Goal: Task Accomplishment & Management: Manage account settings

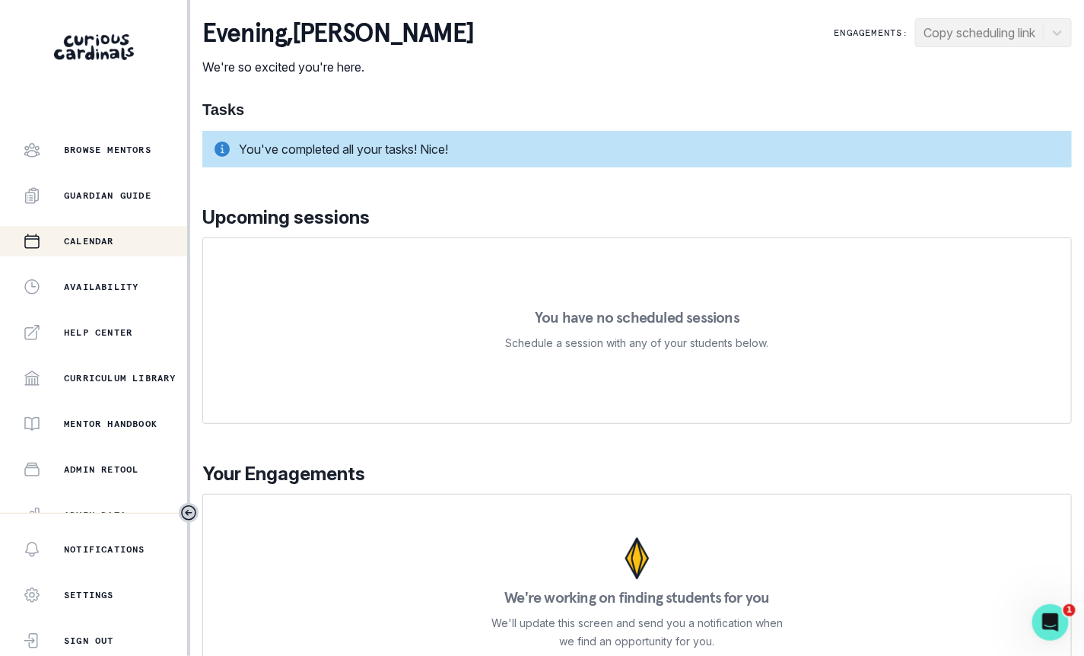
scroll to position [277, 0]
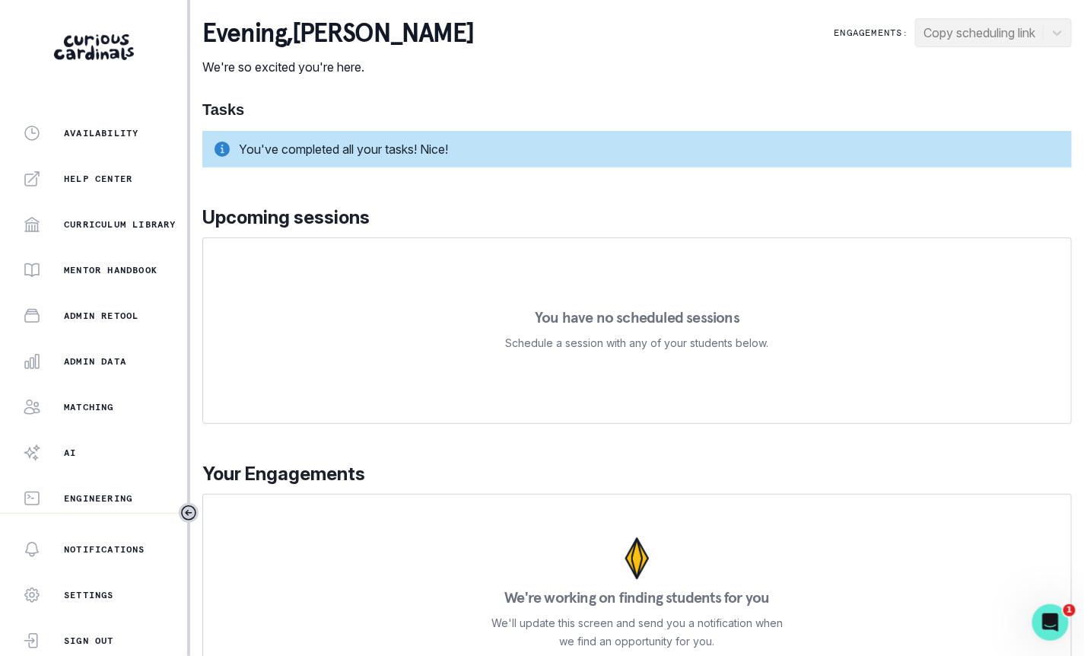
click at [103, 381] on div "Home Students Finance Browse Mentors Guardian Guide Calendar Availability Help …" at bounding box center [93, 317] width 187 height 392
click at [104, 376] on div "Home Students Finance Browse Mentors Guardian Guide Calendar Availability Help …" at bounding box center [93, 317] width 187 height 392
click at [130, 362] on div "Admin Data" at bounding box center [105, 361] width 164 height 18
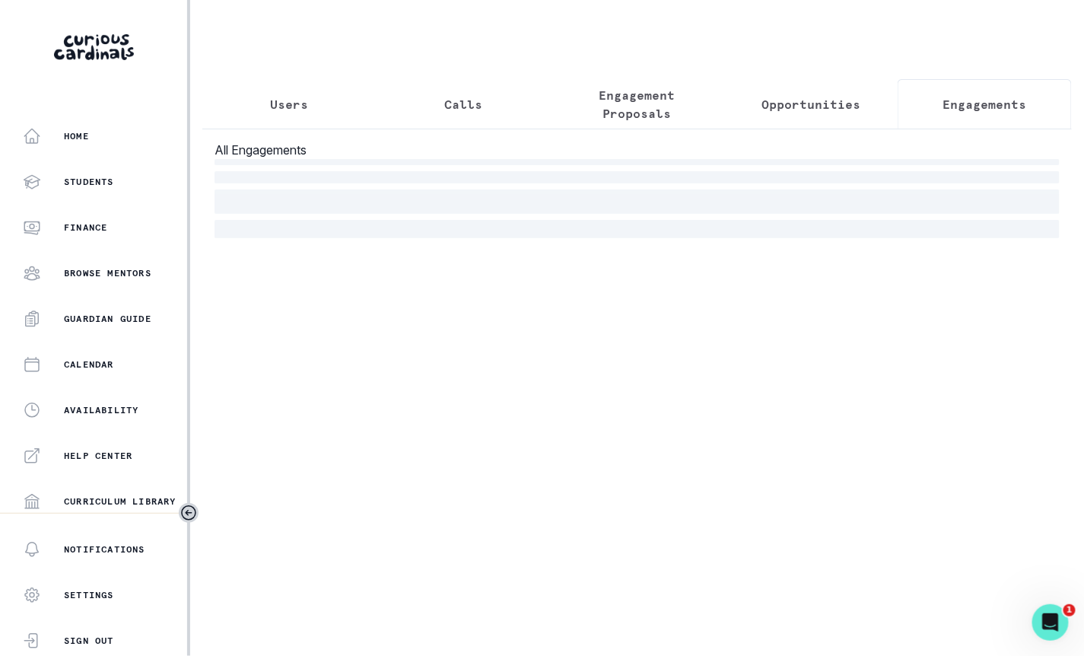
click at [965, 113] on button "Engagements" at bounding box center [985, 104] width 174 height 50
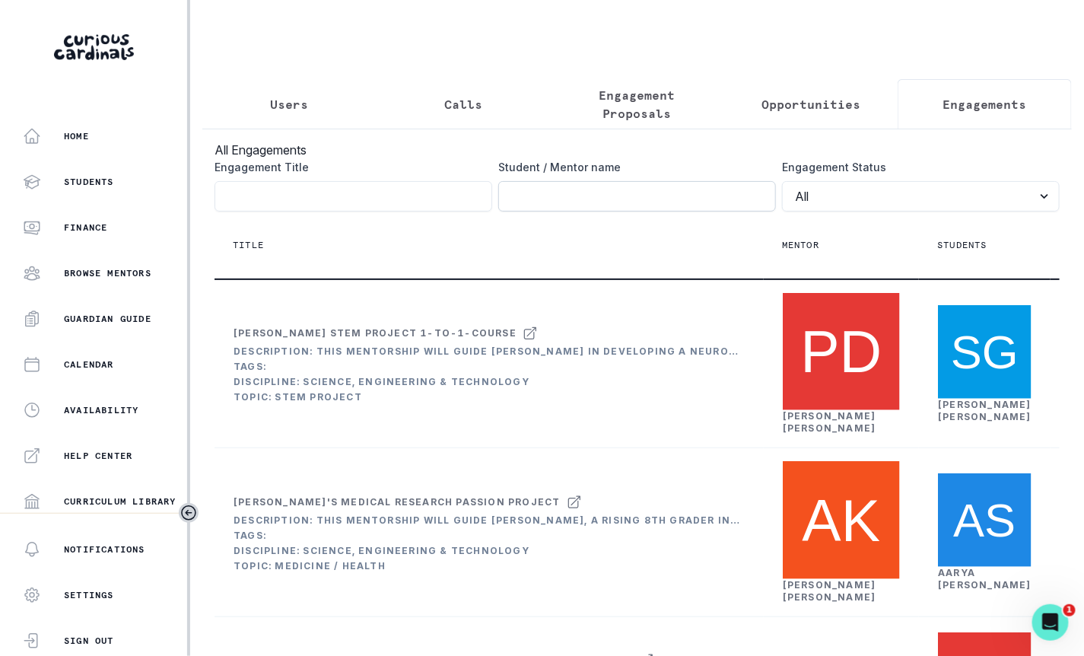
click at [625, 196] on input "Engagement Title" at bounding box center [637, 196] width 278 height 30
paste input "[PERSON_NAME]"
type input "[PERSON_NAME]"
click button "submit" at bounding box center [0, 0] width 0 height 0
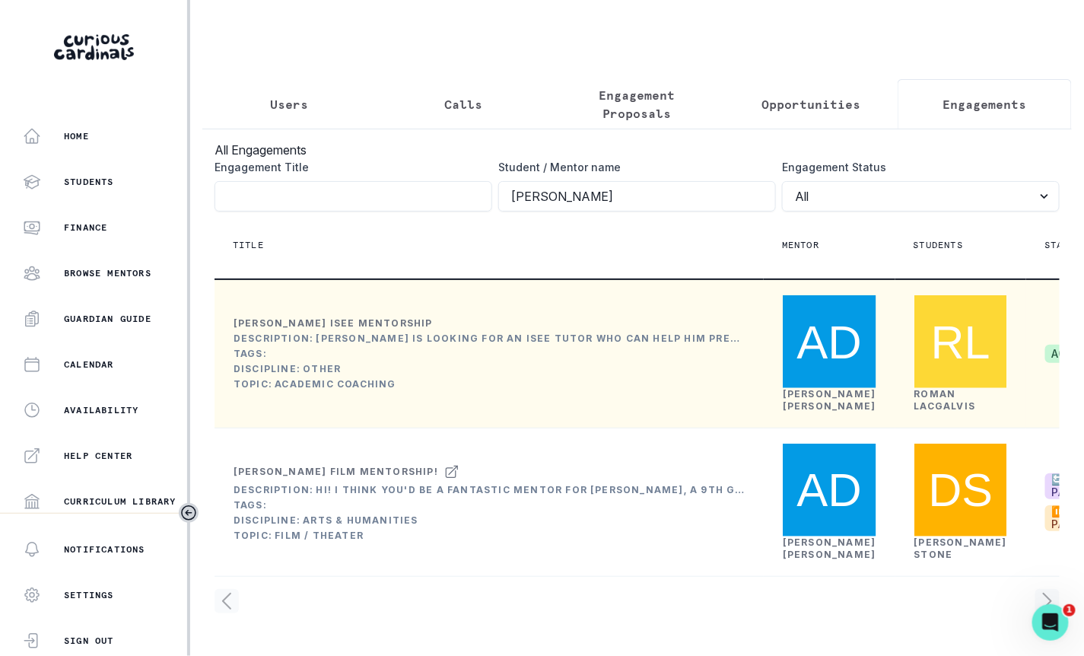
scroll to position [0, 254]
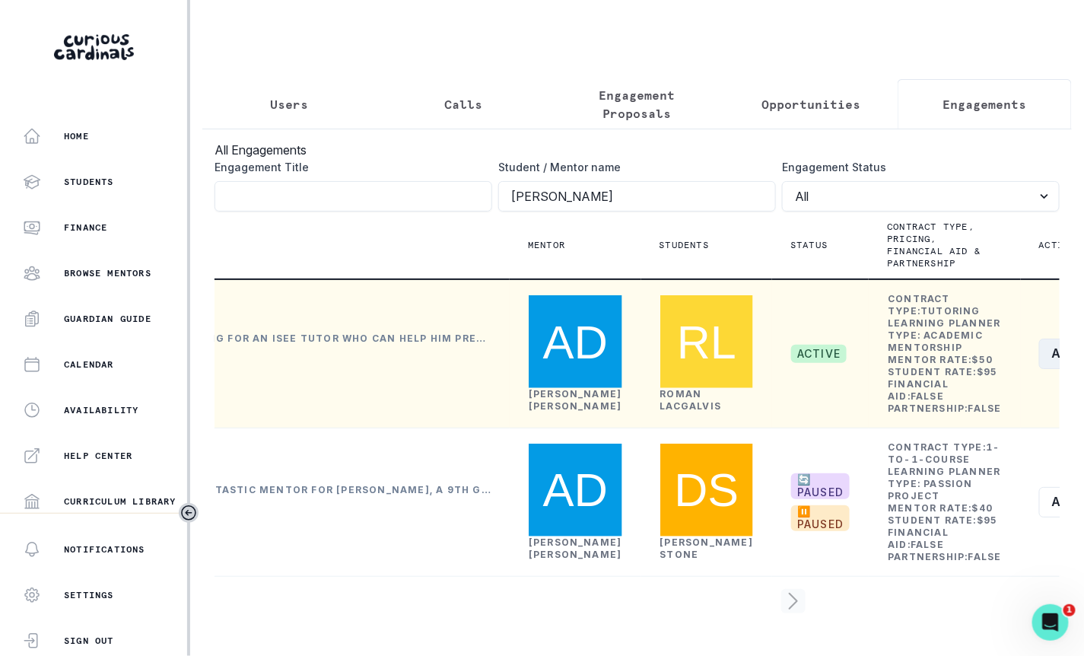
click at [1040, 369] on button "Actions" at bounding box center [1085, 354] width 91 height 30
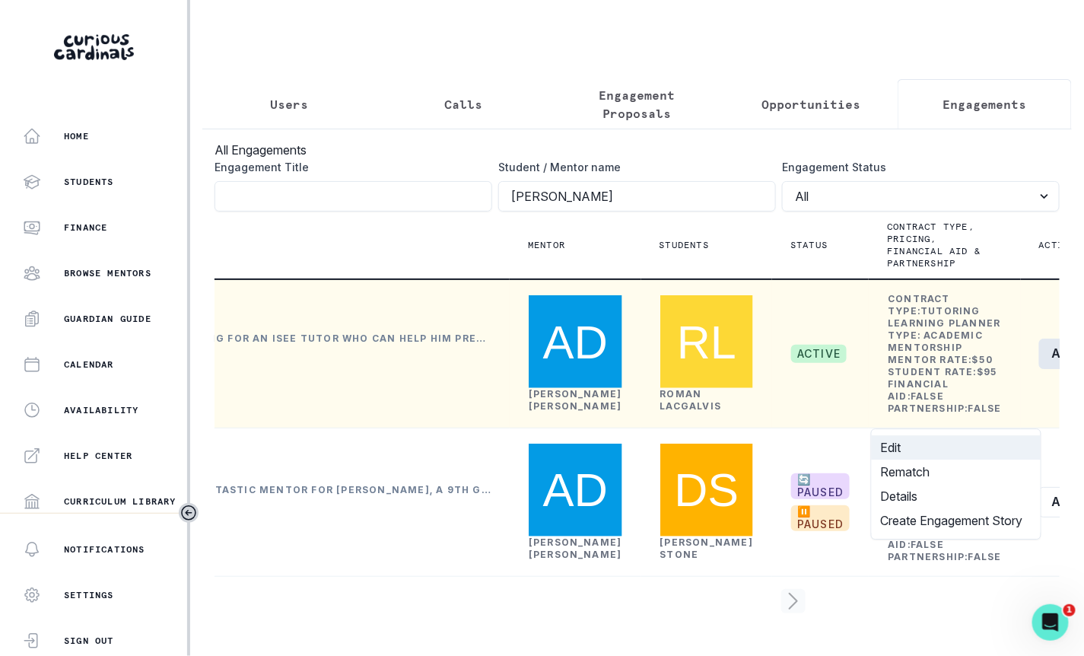
click at [918, 450] on button "Edit" at bounding box center [956, 447] width 169 height 24
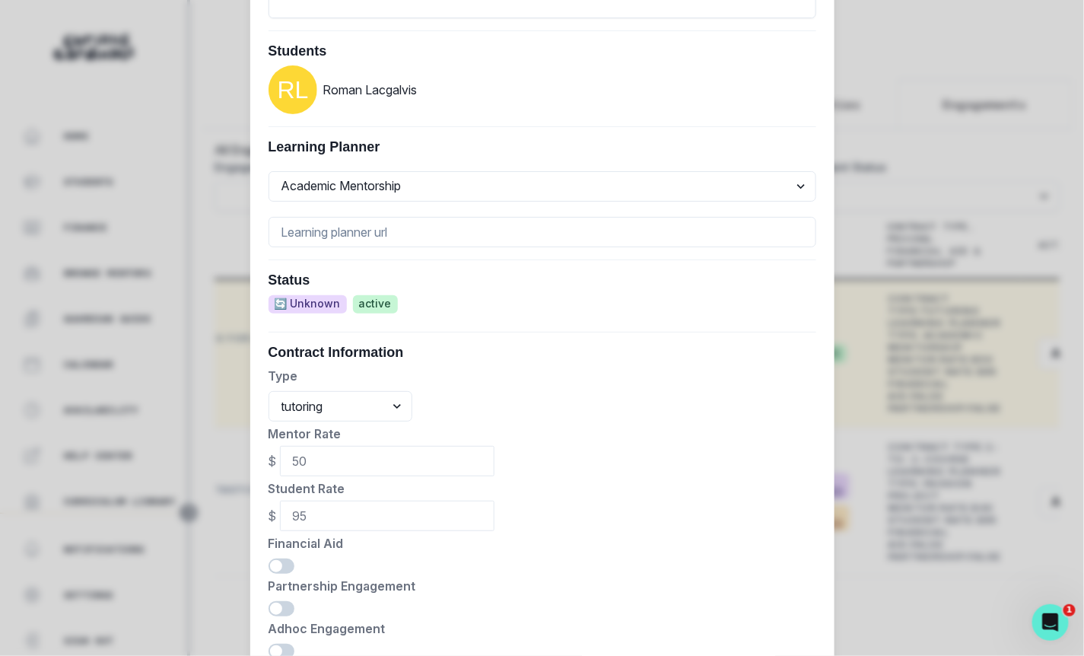
scroll to position [708, 0]
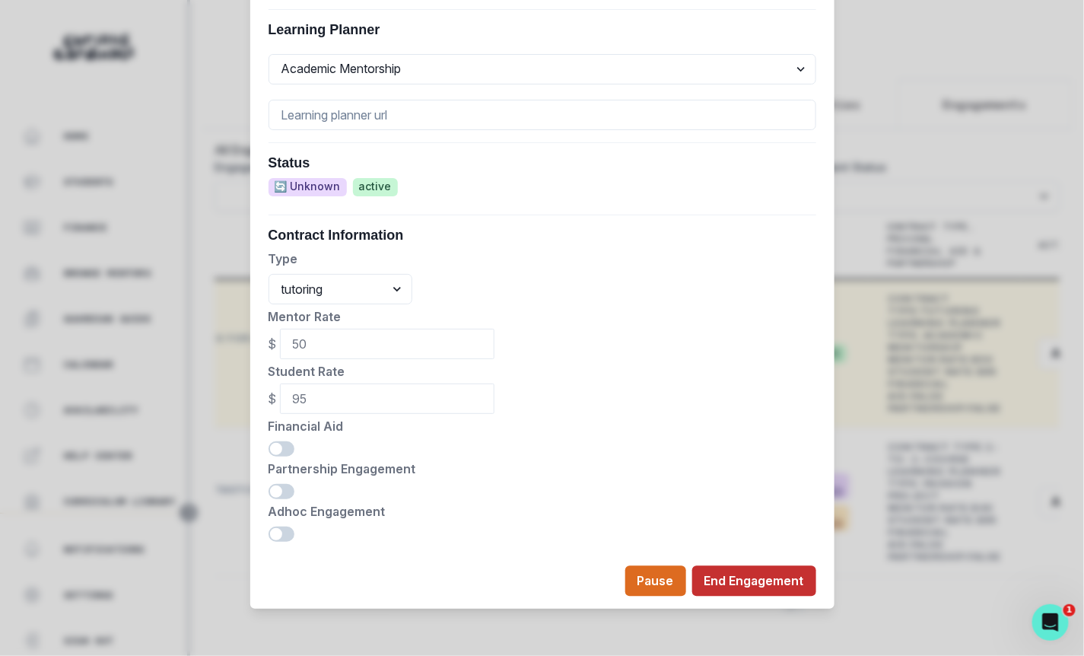
click at [755, 569] on button "End Engagement" at bounding box center [754, 581] width 124 height 30
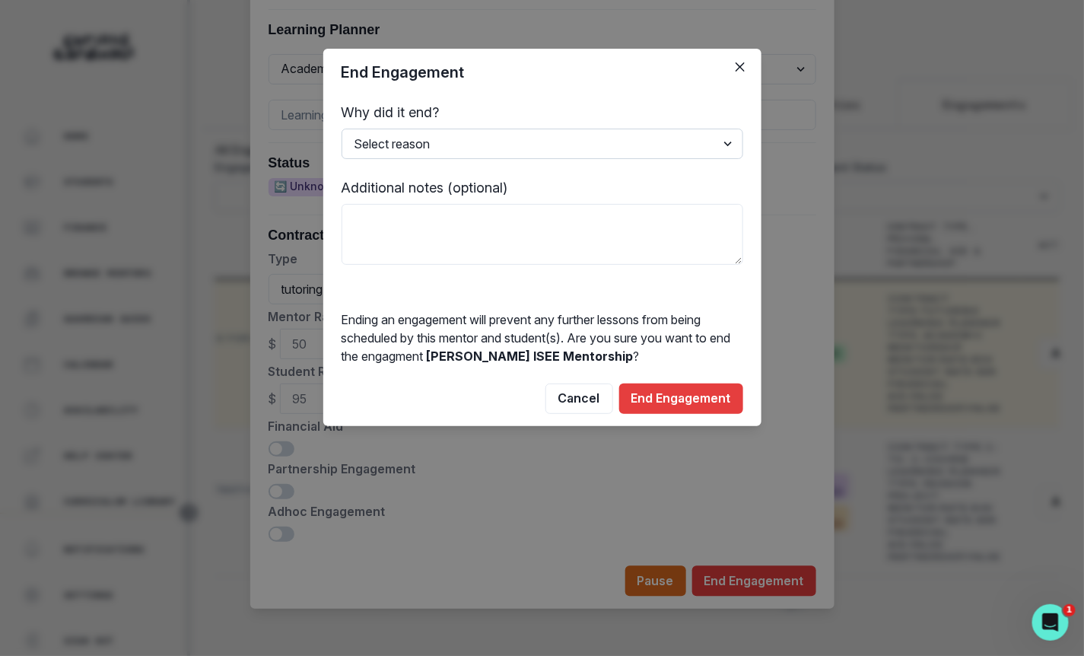
click at [533, 154] on select "Select reason Completed Ended by customer Ended by mentor Other (please add add…" at bounding box center [543, 144] width 402 height 30
select select "Ended by mentor"
click at [342, 129] on select "Select reason Completed Ended by customer Ended by mentor Other (please add add…" at bounding box center [543, 144] width 402 height 30
click at [505, 247] on textarea at bounding box center [543, 234] width 402 height 61
type textarea "mentor flaked"
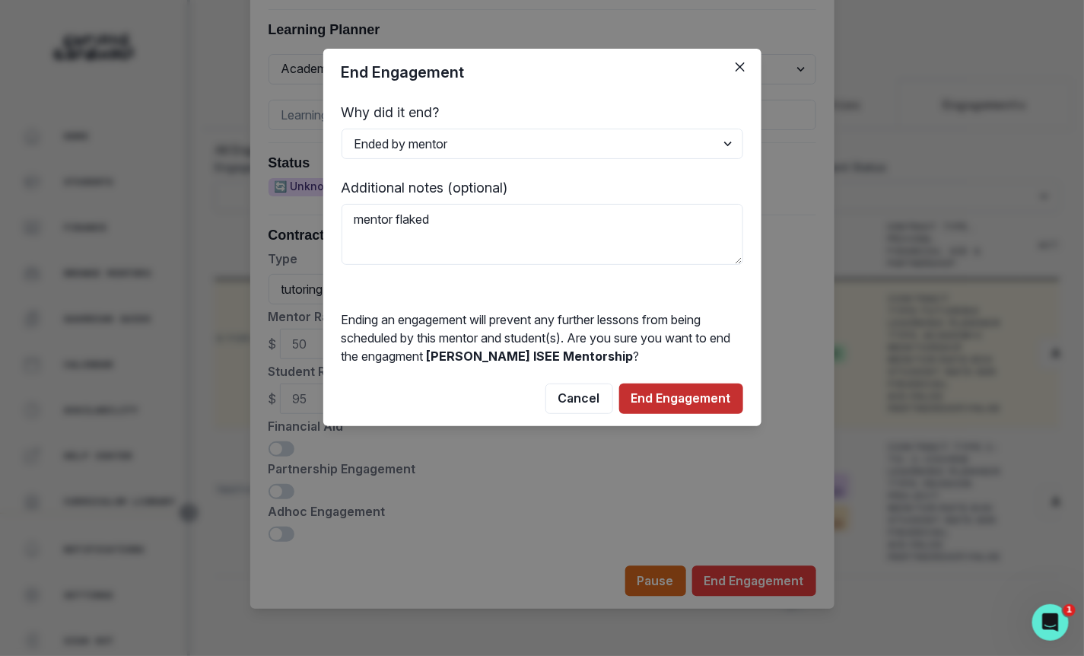
click at [710, 402] on button "End Engagement" at bounding box center [681, 399] width 124 height 30
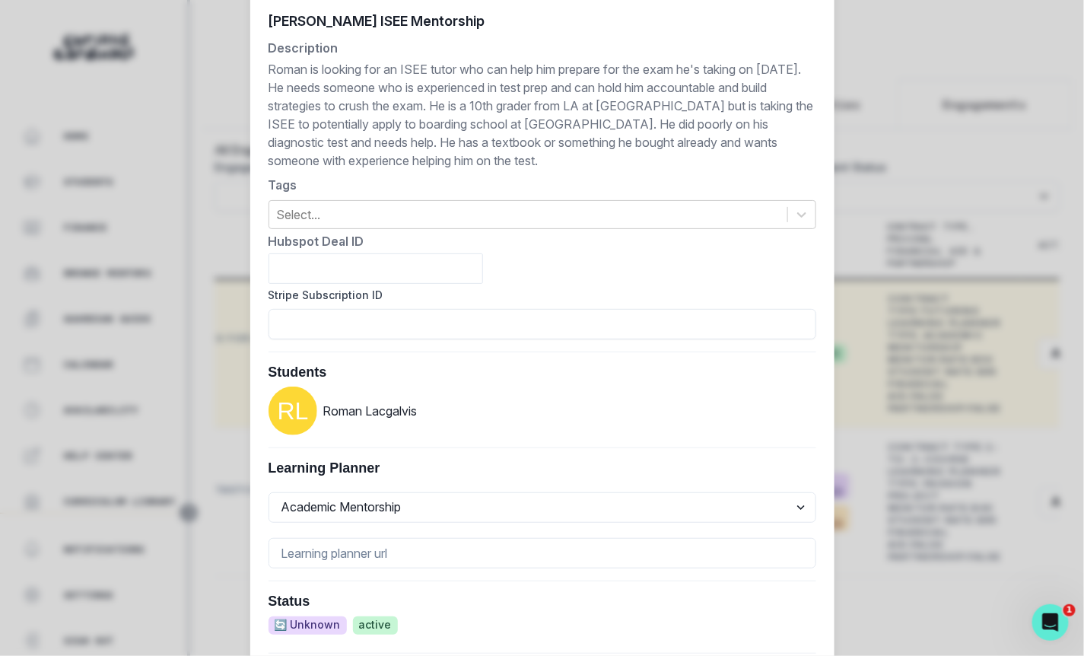
scroll to position [0, 0]
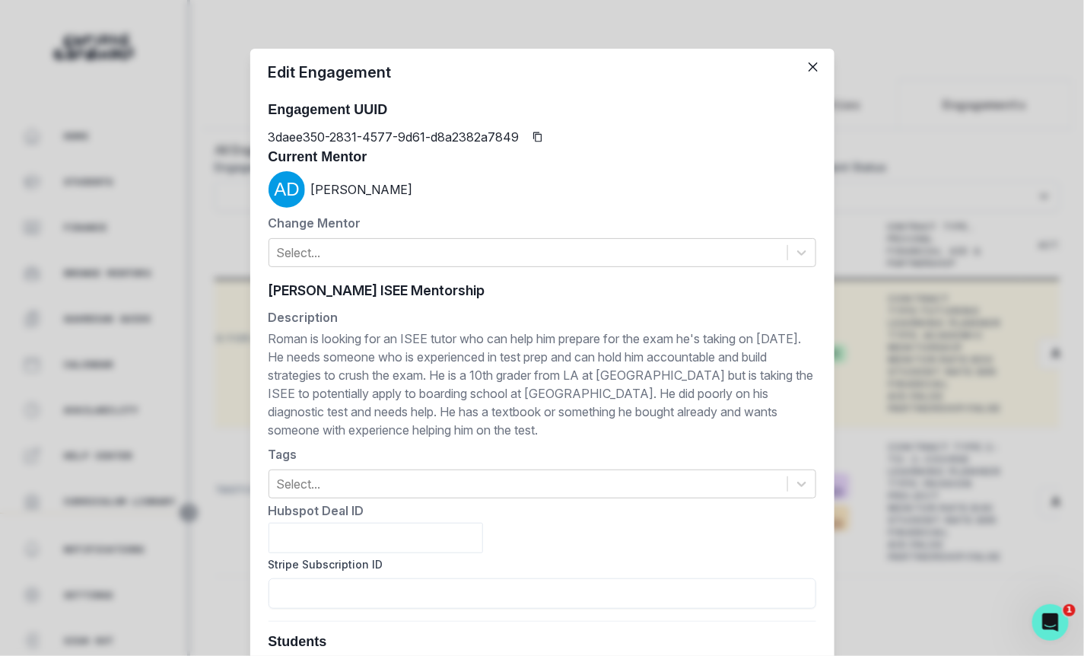
click at [158, 287] on div "Edit Engagement Engagement UUID 3daee350-2831-4577-9d61-d8a2382a7849 Current Me…" at bounding box center [542, 328] width 1084 height 656
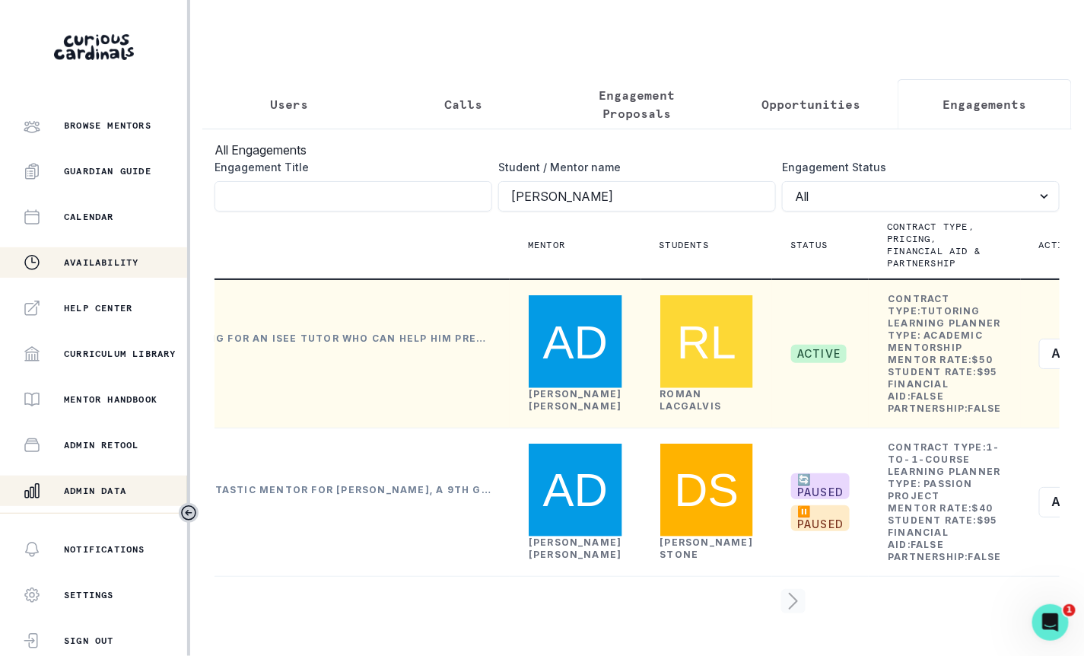
scroll to position [277, 0]
